Goal: Information Seeking & Learning: Learn about a topic

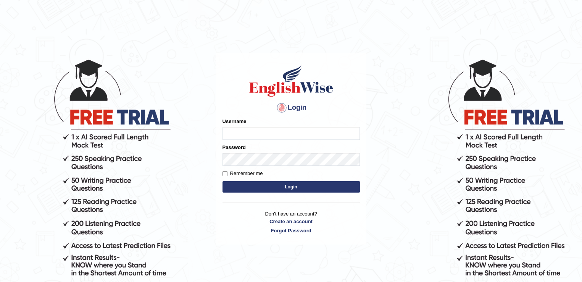
type input "sajauddin2013"
click at [292, 188] on button "Login" at bounding box center [291, 186] width 137 height 11
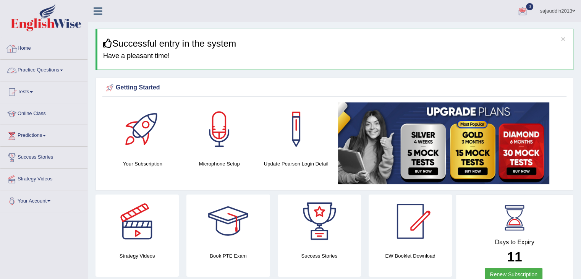
click at [15, 65] on div at bounding box center [11, 70] width 11 height 11
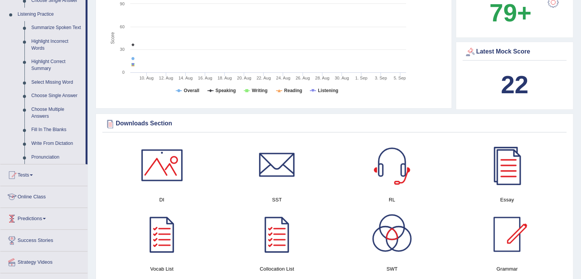
scroll to position [344, 0]
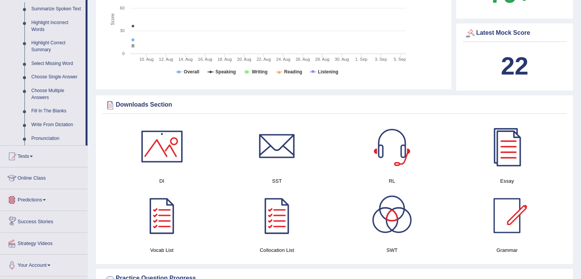
click at [24, 176] on link "Online Class" at bounding box center [43, 176] width 87 height 19
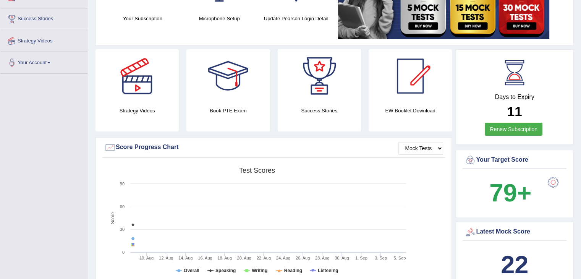
scroll to position [86, 0]
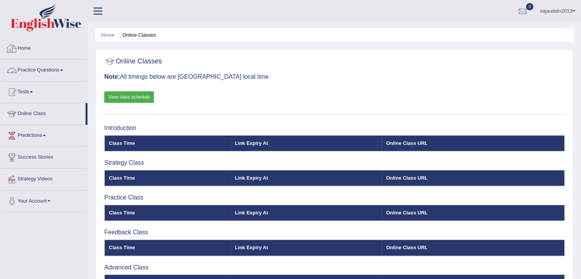
click at [50, 63] on link "Practice Questions" at bounding box center [43, 69] width 87 height 19
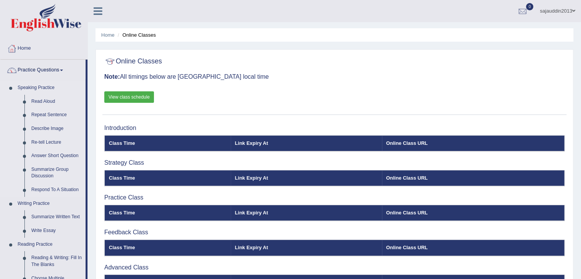
click at [37, 88] on link "Speaking Practice" at bounding box center [49, 88] width 71 height 14
click at [34, 103] on link "Read Aloud" at bounding box center [57, 102] width 58 height 14
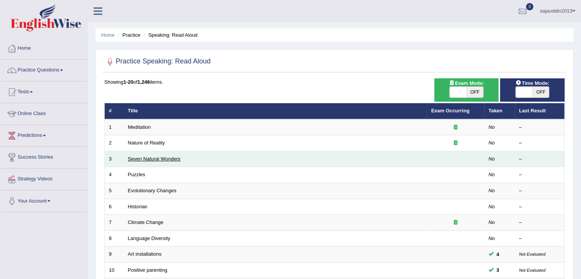
click at [132, 160] on link "Seven Natural Wonders" at bounding box center [154, 159] width 53 height 6
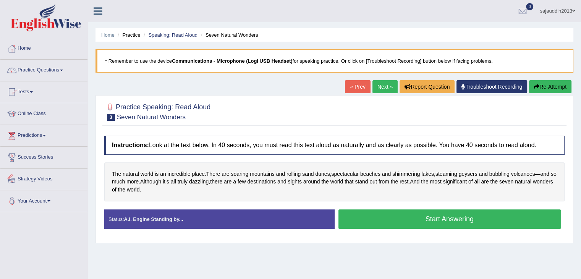
drag, startPoint x: 159, startPoint y: 189, endPoint x: 72, endPoint y: 153, distance: 94.3
click at [71, 155] on div "Toggle navigation Home Practice Questions Speaking Practice Read Aloud Repeat S…" at bounding box center [290, 198] width 581 height 397
drag, startPoint x: 183, startPoint y: 117, endPoint x: 101, endPoint y: 107, distance: 83.1
click at [101, 107] on div "Practice Speaking: Read Aloud 3 Seven Natural Wonders Instructions: Look at the…" at bounding box center [334, 168] width 478 height 147
click at [111, 106] on div at bounding box center [109, 107] width 11 height 11
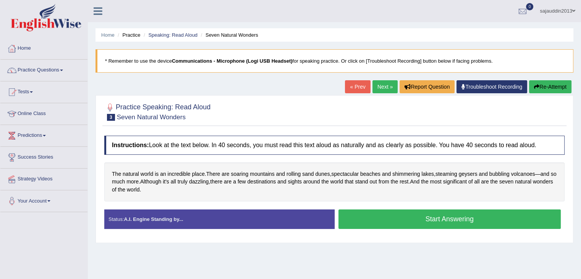
click at [111, 106] on div at bounding box center [109, 107] width 11 height 11
click at [157, 115] on small "Seven Natural Wonders" at bounding box center [151, 116] width 69 height 7
click at [34, 69] on link "Practice Questions" at bounding box center [43, 69] width 87 height 19
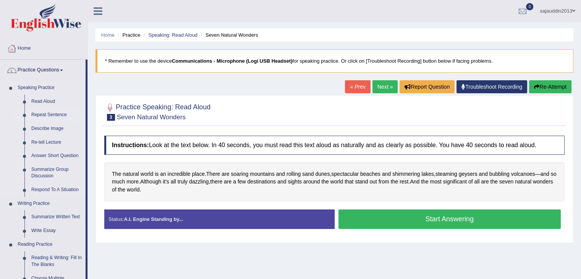
click at [54, 116] on link "Repeat Sentence" at bounding box center [57, 115] width 58 height 14
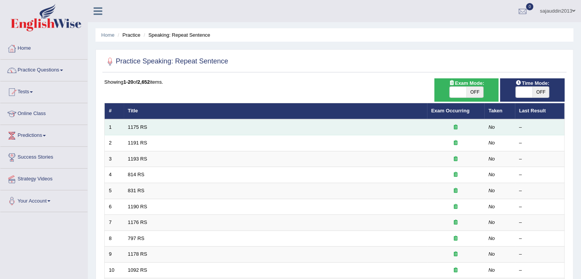
click at [456, 126] on icon at bounding box center [455, 126] width 4 height 5
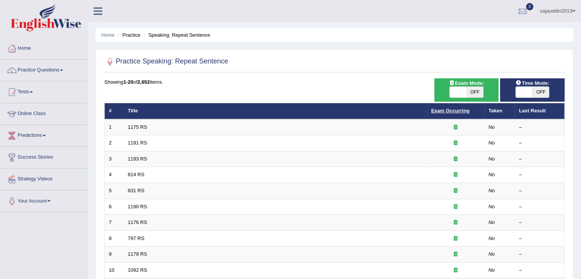
click at [453, 109] on link "Exam Occurring" at bounding box center [450, 111] width 38 height 6
click at [450, 110] on link "Exam Occurring" at bounding box center [450, 111] width 38 height 6
click at [455, 111] on link "Exam Occurring" at bounding box center [450, 111] width 38 height 6
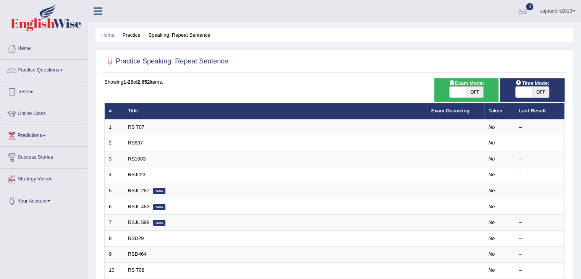
click at [455, 111] on link "Exam Occurring" at bounding box center [450, 111] width 38 height 6
click at [50, 70] on link "Practice Questions" at bounding box center [43, 69] width 87 height 19
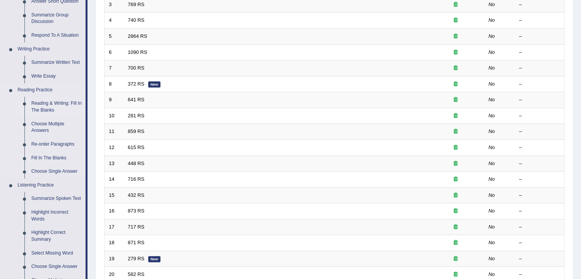
scroll to position [153, 0]
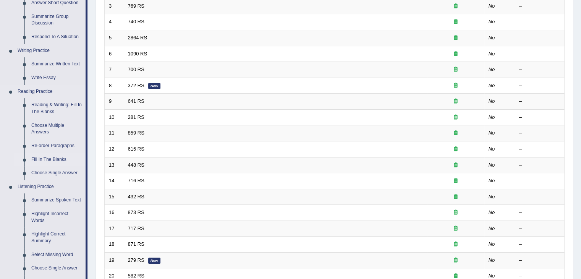
click at [45, 158] on link "Fill In The Blanks" at bounding box center [57, 160] width 58 height 14
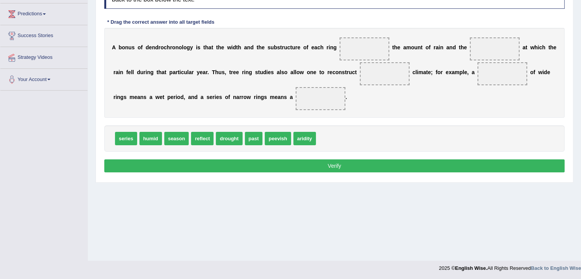
scroll to position [122, 0]
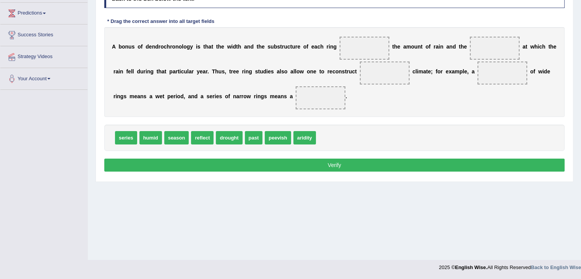
click at [421, 165] on button "Verify" at bounding box center [334, 164] width 460 height 13
drag, startPoint x: 179, startPoint y: 142, endPoint x: 364, endPoint y: 57, distance: 203.6
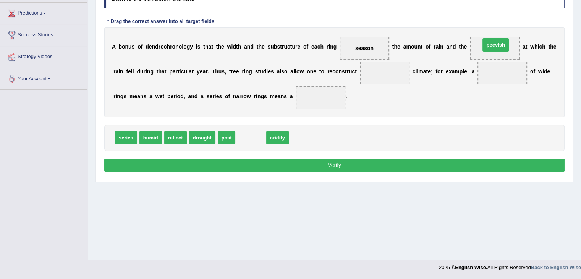
drag, startPoint x: 256, startPoint y: 138, endPoint x: 491, endPoint y: 46, distance: 252.4
drag, startPoint x: 238, startPoint y: 140, endPoint x: 377, endPoint y: 74, distance: 154.2
drag, startPoint x: 306, startPoint y: 132, endPoint x: 499, endPoint y: 65, distance: 204.6
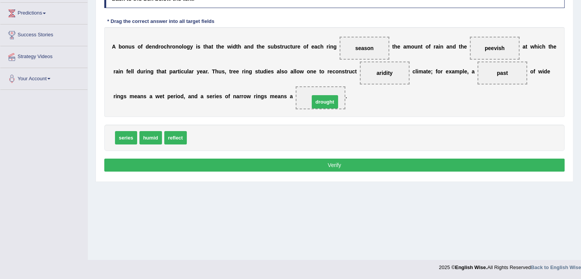
drag, startPoint x: 205, startPoint y: 135, endPoint x: 328, endPoint y: 98, distance: 127.8
click at [336, 165] on button "Verify" at bounding box center [334, 164] width 460 height 13
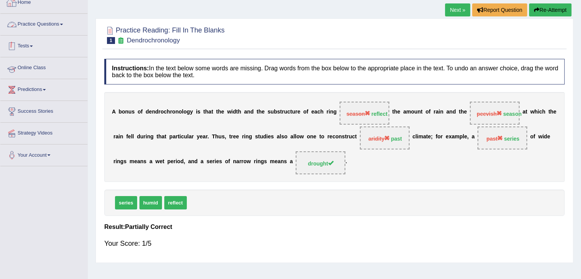
scroll to position [0, 0]
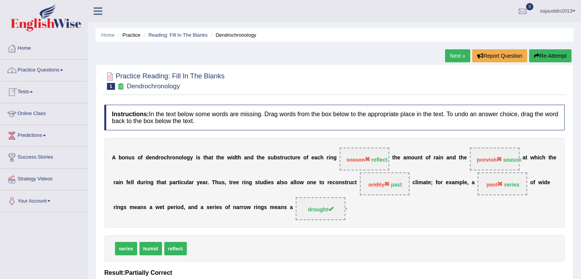
click at [22, 44] on link "Home" at bounding box center [43, 47] width 87 height 19
